Goal: Task Accomplishment & Management: Use online tool/utility

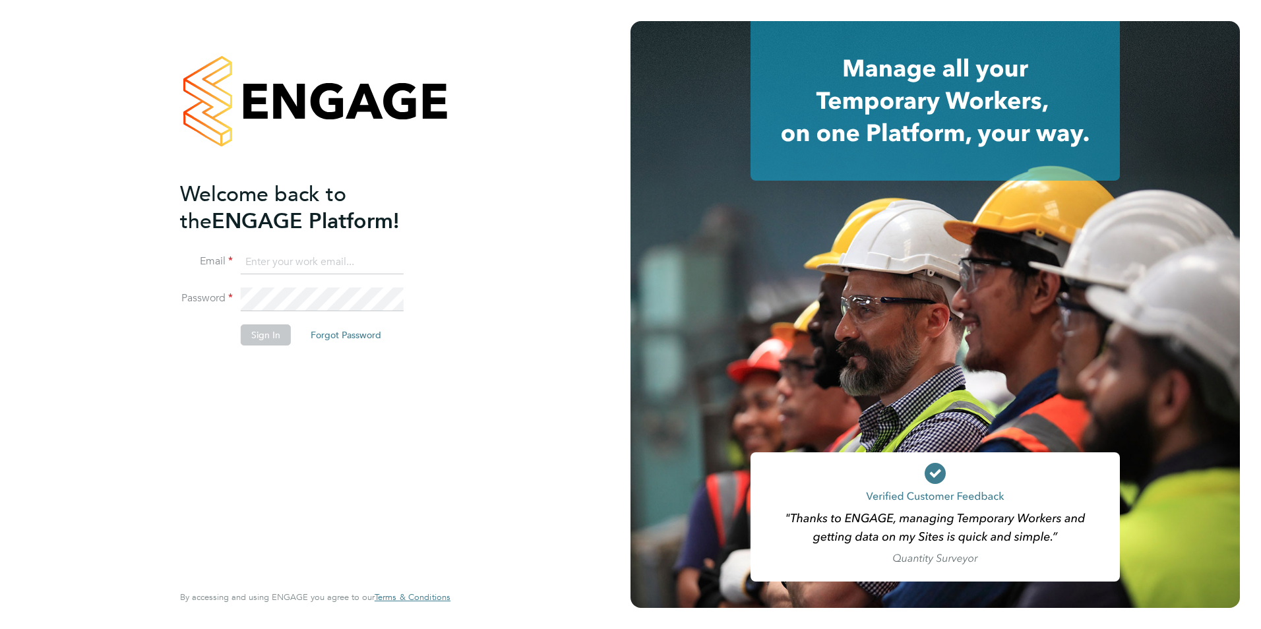
type input "ellis@wearetecrec.com"
click at [258, 334] on button "Sign In" at bounding box center [266, 335] width 50 height 21
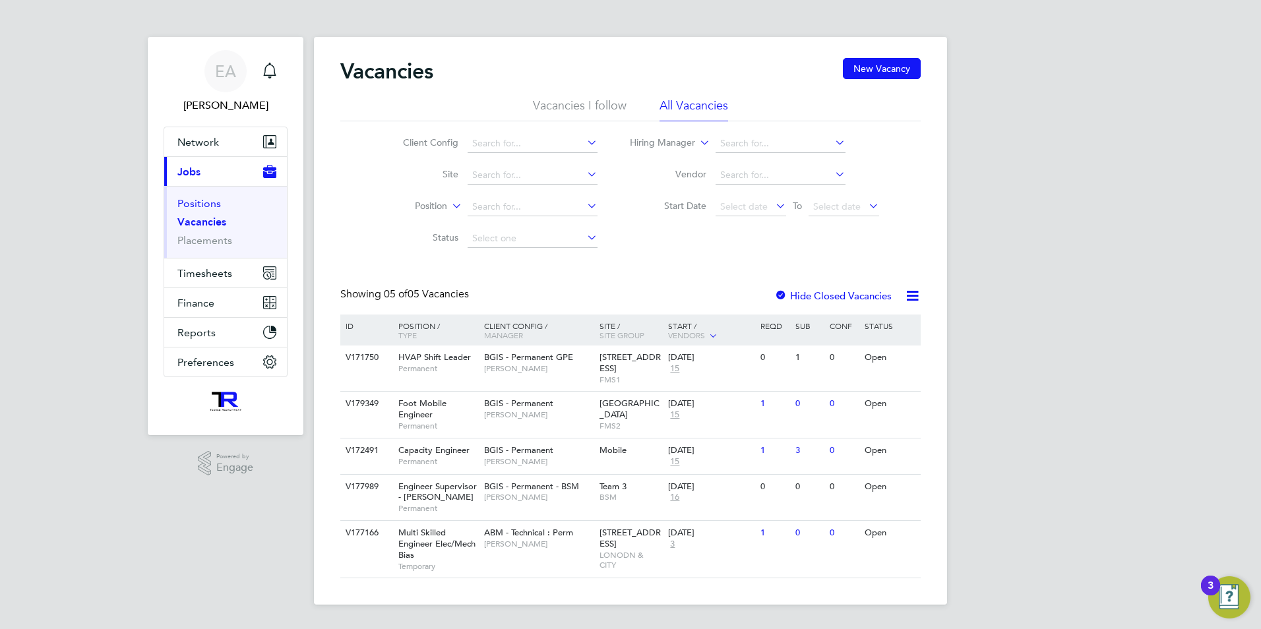
click at [191, 203] on link "Positions" at bounding box center [199, 203] width 44 height 13
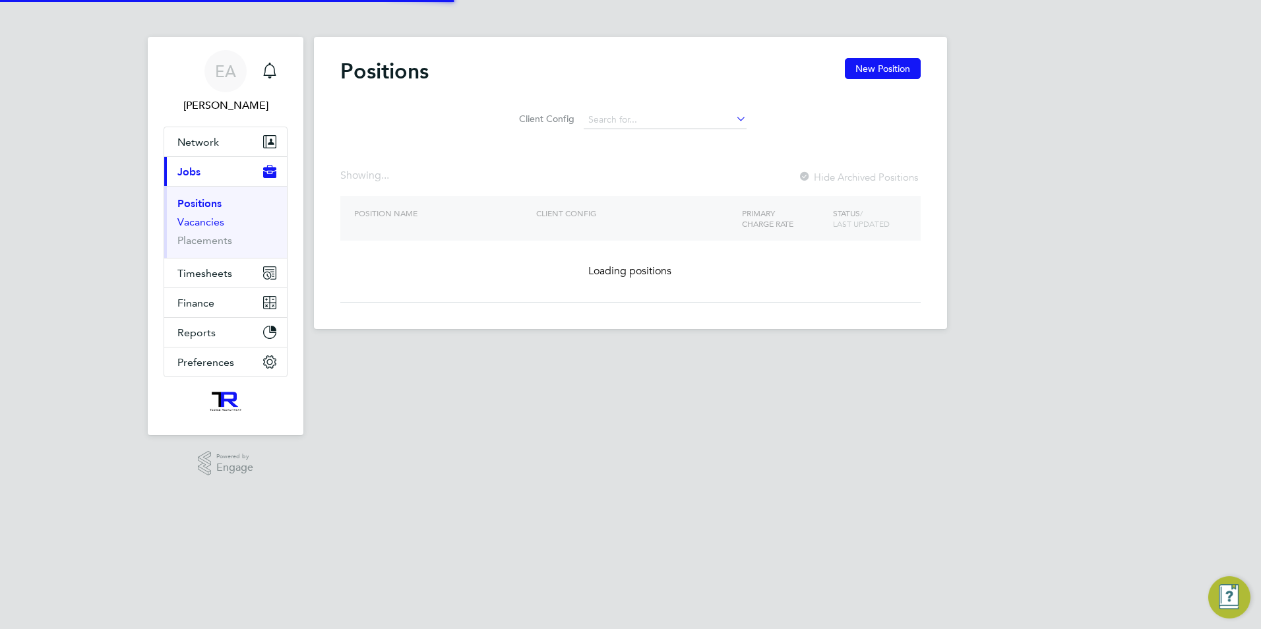
click at [204, 224] on link "Vacancies" at bounding box center [200, 222] width 47 height 13
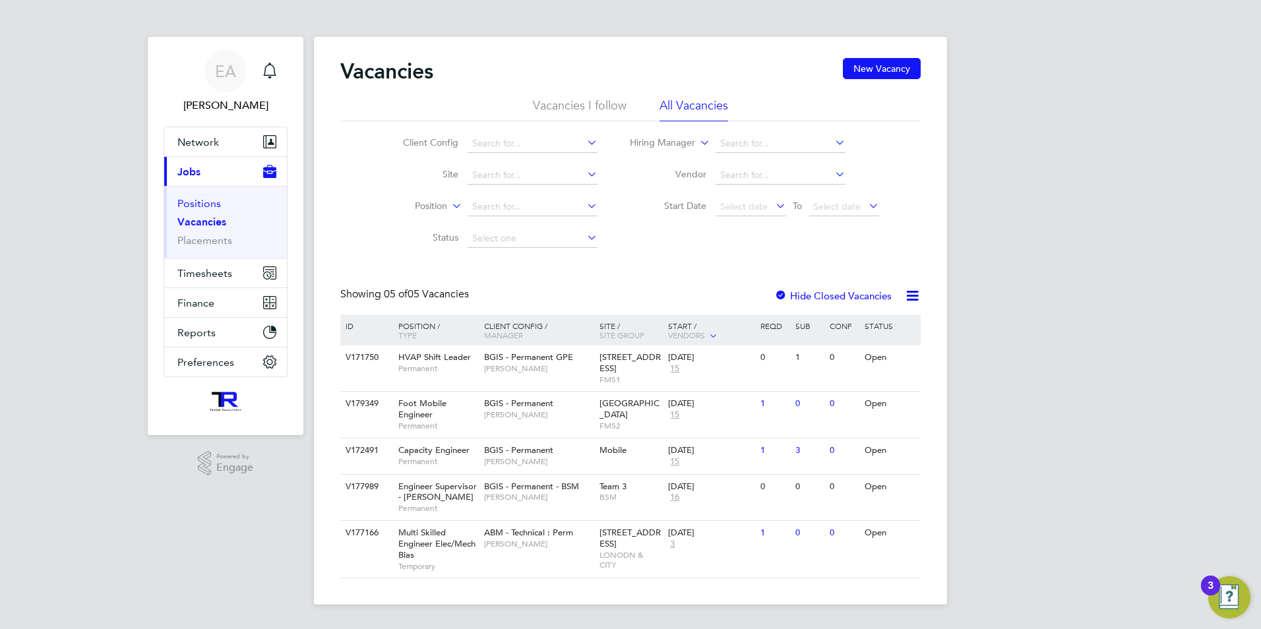
click at [191, 199] on link "Positions" at bounding box center [199, 203] width 44 height 13
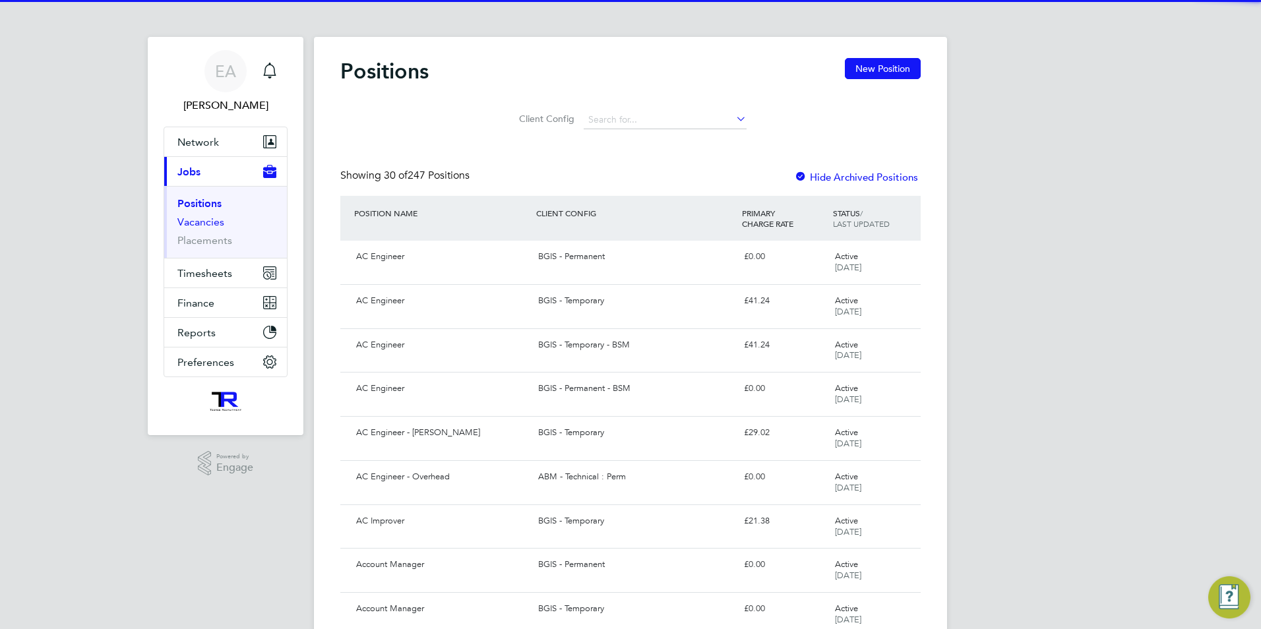
click at [198, 222] on link "Vacancies" at bounding box center [200, 222] width 47 height 13
